Goal: Task Accomplishment & Management: Use online tool/utility

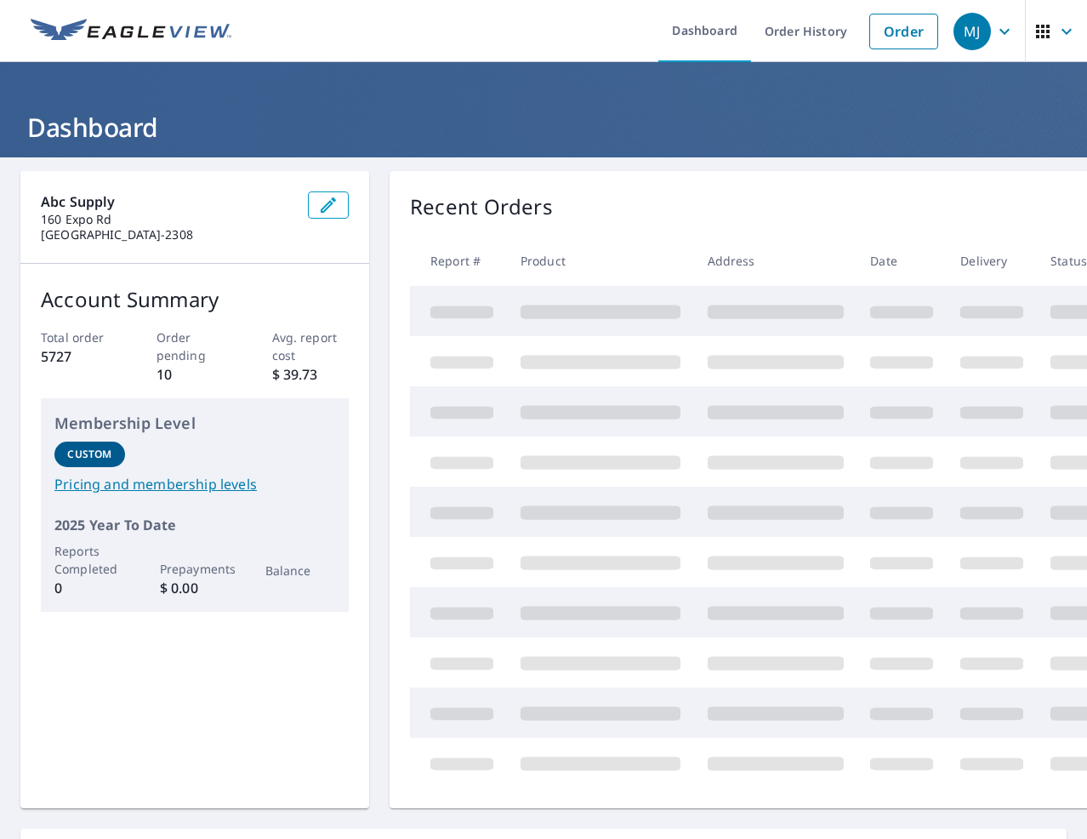
click at [146, 19] on img at bounding box center [131, 32] width 201 height 26
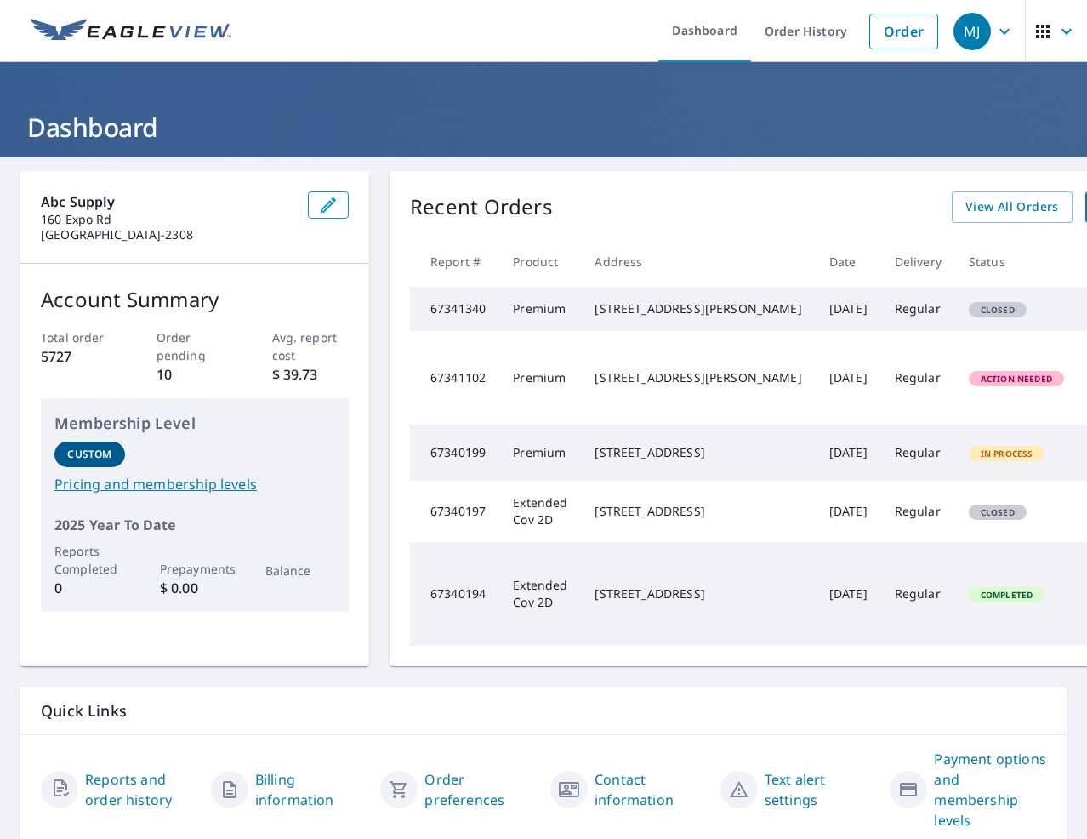
click at [76, 31] on img at bounding box center [131, 32] width 201 height 26
click at [105, 16] on link at bounding box center [130, 31] width 221 height 62
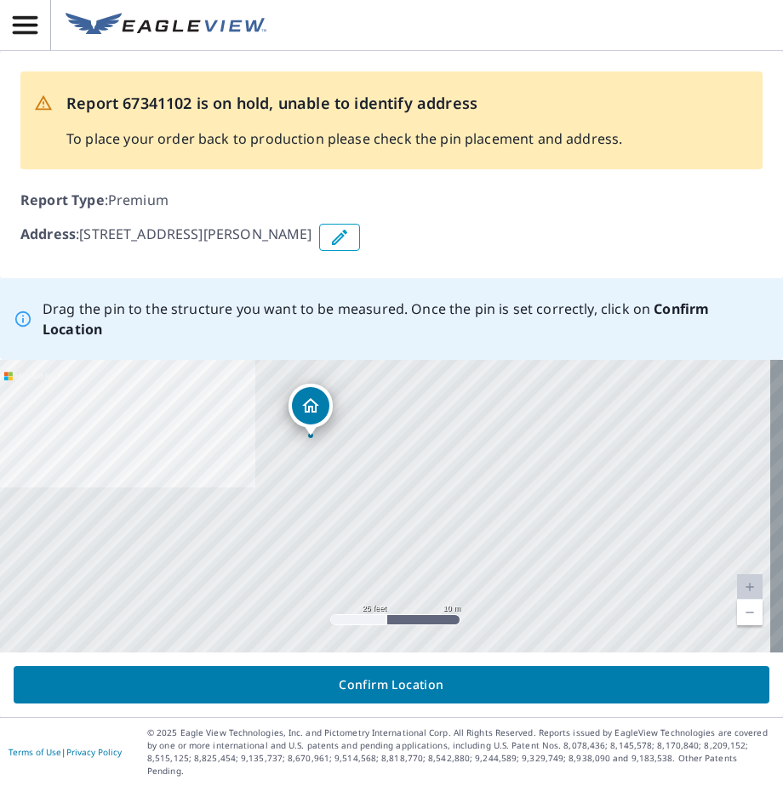
drag, startPoint x: 387, startPoint y: 496, endPoint x: 312, endPoint y: 420, distance: 106.5
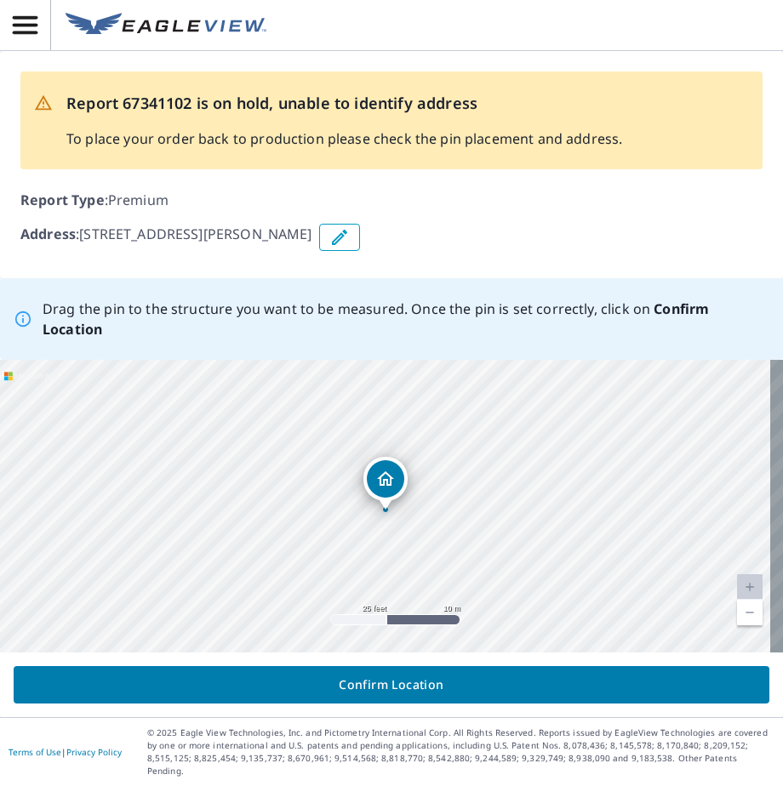
click at [468, 687] on span "Confirm Location" at bounding box center [391, 684] width 728 height 21
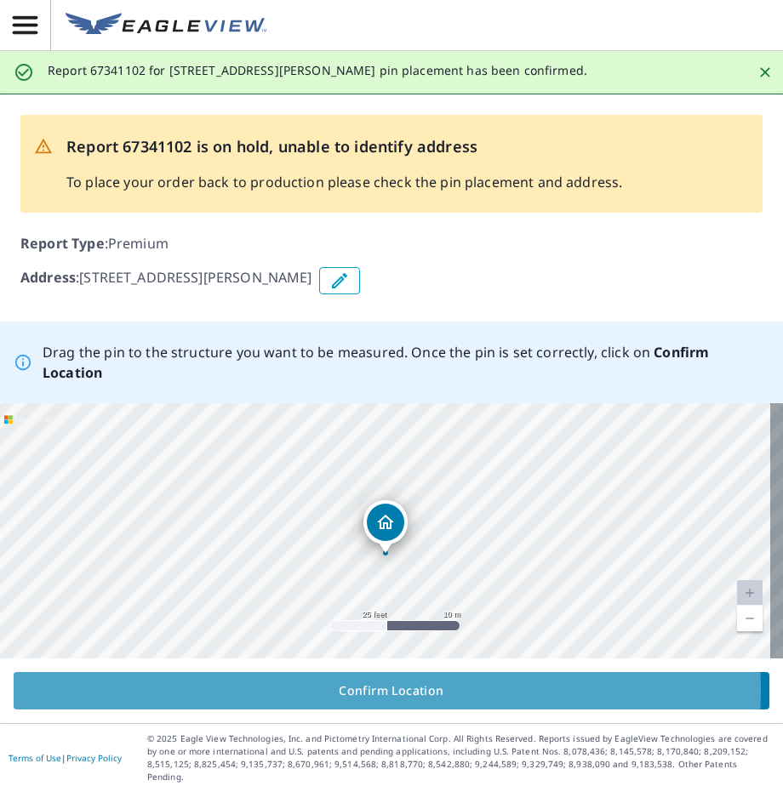
click at [385, 696] on span "Confirm Location" at bounding box center [391, 690] width 728 height 21
